Goal: Navigation & Orientation: Find specific page/section

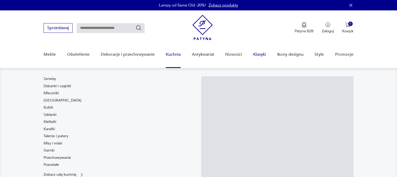
click at [261, 54] on link "Klasyki" at bounding box center [259, 55] width 13 height 20
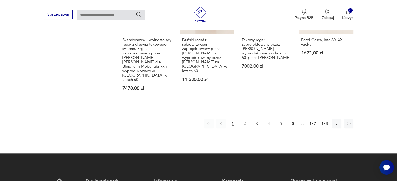
scroll to position [441, 0]
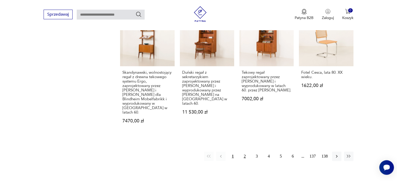
click at [244, 152] on button "2" at bounding box center [244, 156] width 9 height 9
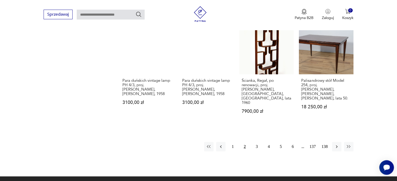
scroll to position [489, 0]
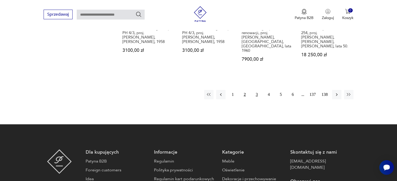
click at [259, 90] on button "3" at bounding box center [256, 94] width 9 height 9
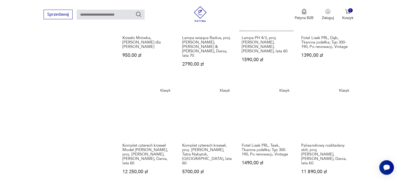
scroll to position [411, 0]
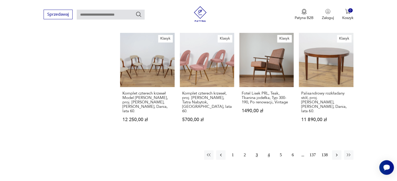
click at [268, 151] on button "4" at bounding box center [268, 155] width 9 height 9
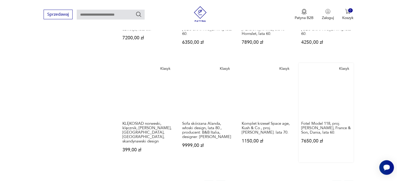
scroll to position [437, 0]
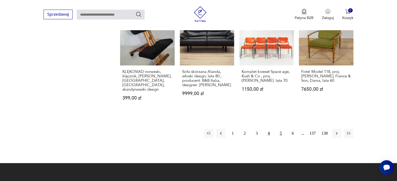
click at [281, 129] on button "5" at bounding box center [280, 133] width 9 height 9
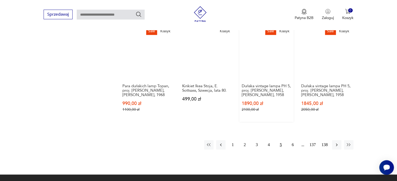
scroll to position [463, 0]
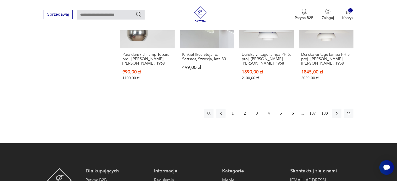
click at [327, 109] on button "138" at bounding box center [324, 113] width 9 height 9
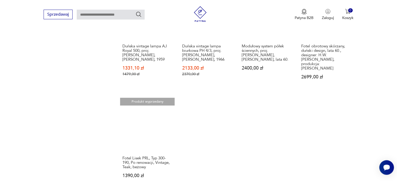
scroll to position [385, 0]
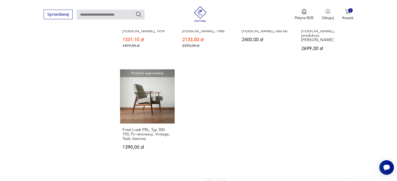
click at [312, 178] on button "137" at bounding box center [312, 182] width 9 height 9
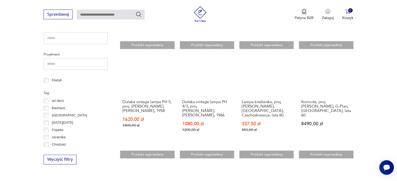
scroll to position [150, 0]
